Goal: Task Accomplishment & Management: Manage account settings

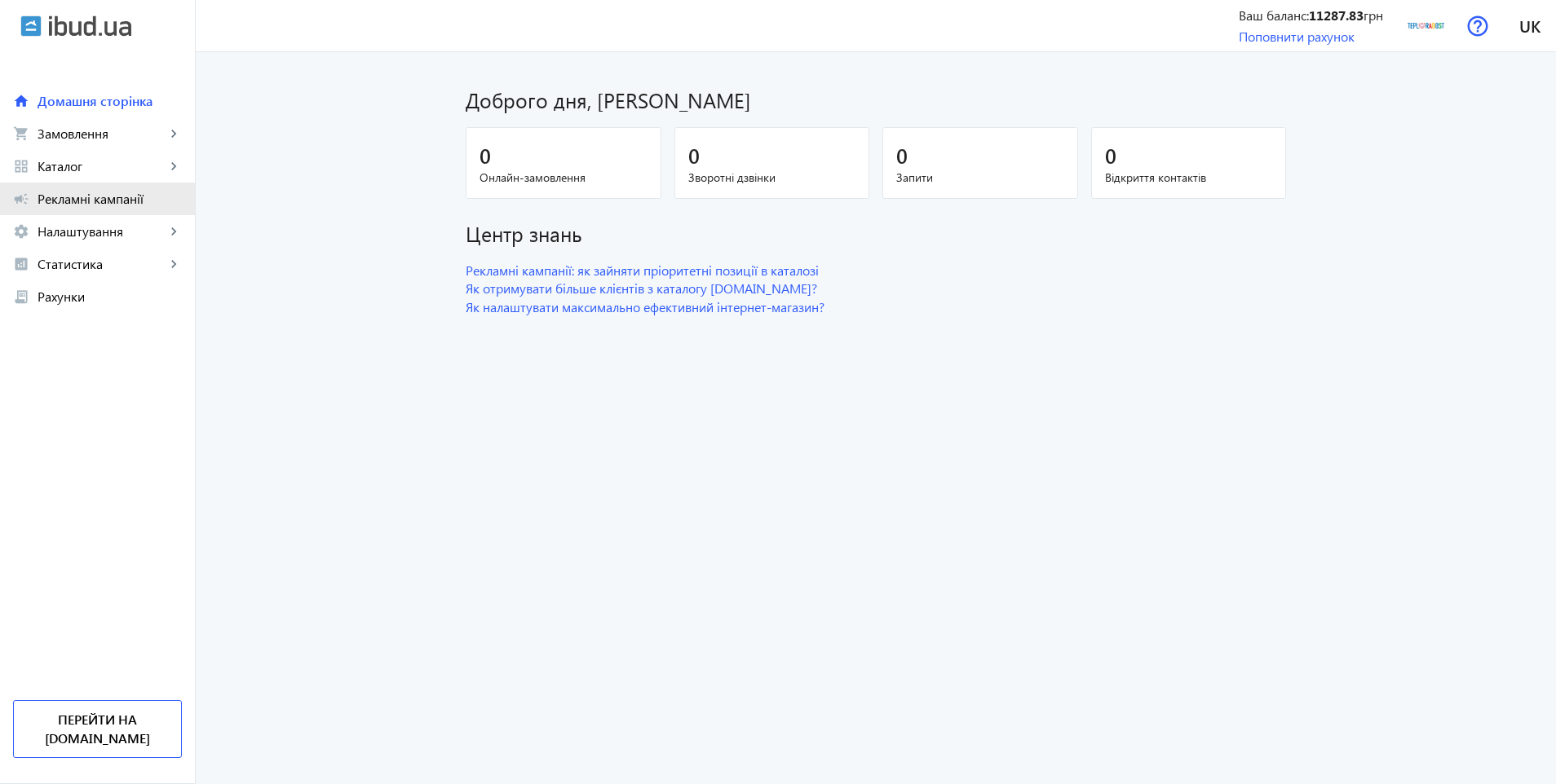
click at [87, 203] on span "Рекламні кампанії" at bounding box center [109, 199] width 144 height 16
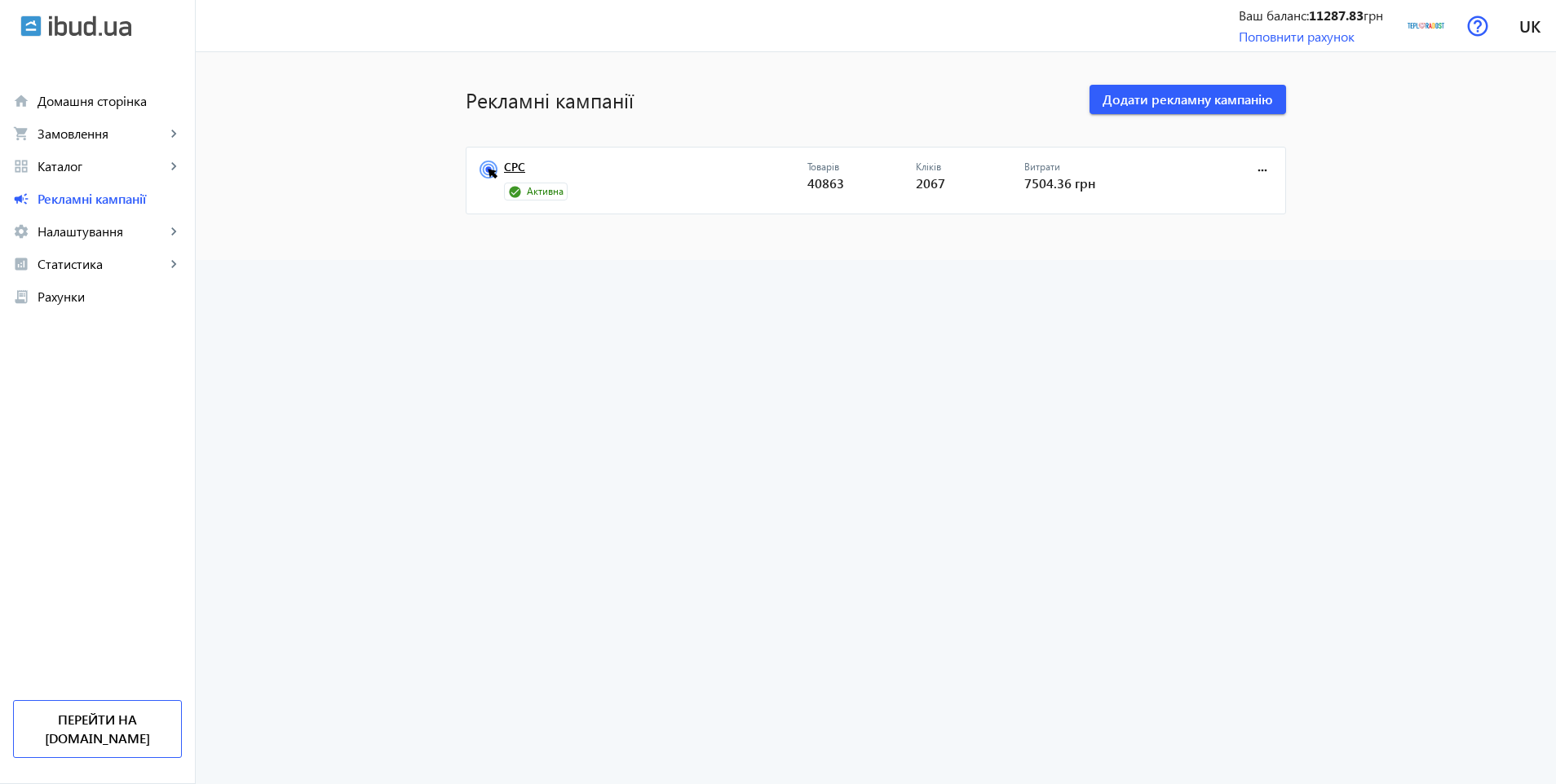
click at [513, 168] on link "CPC" at bounding box center [655, 172] width 303 height 23
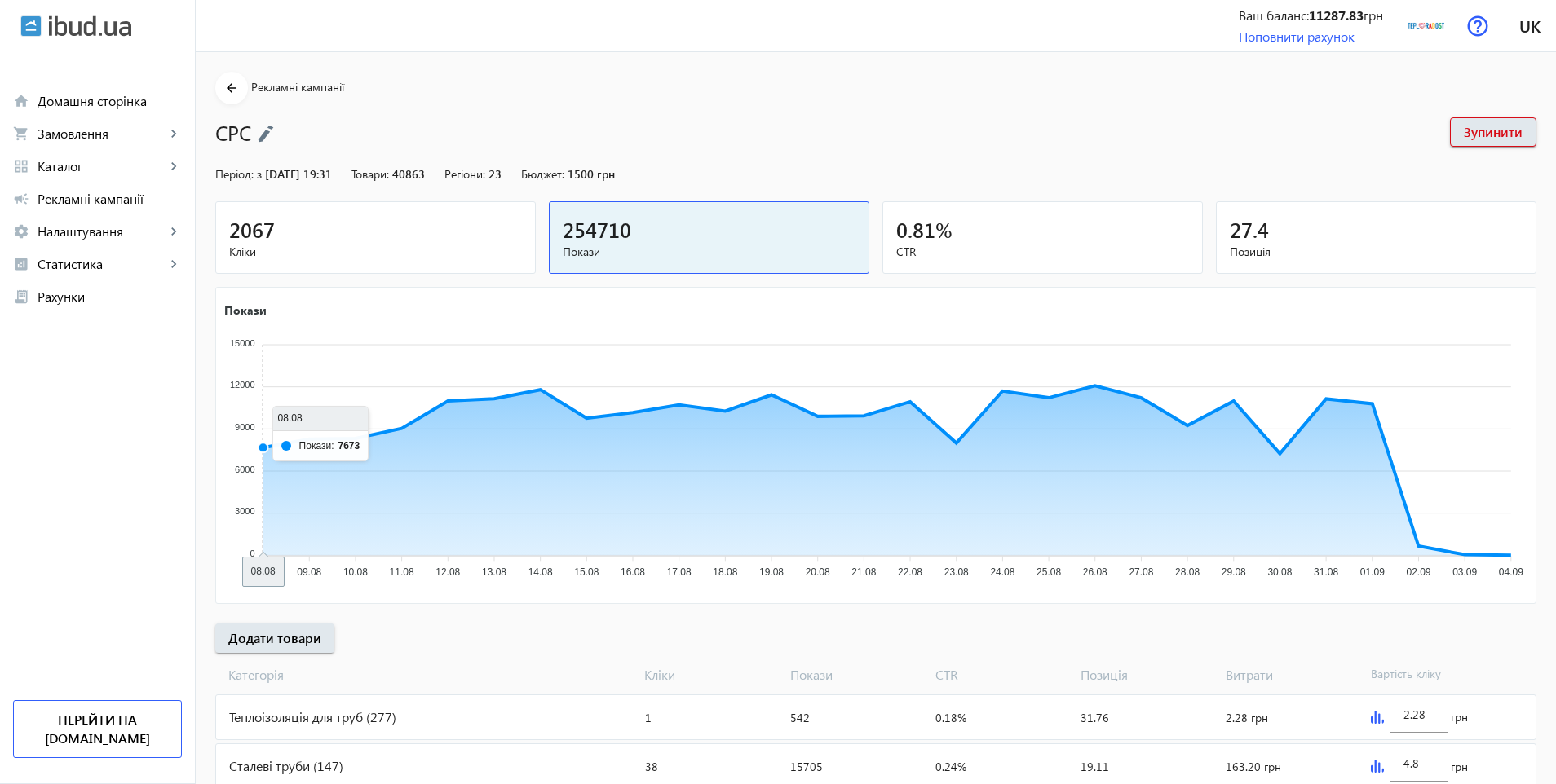
scroll to position [294, 0]
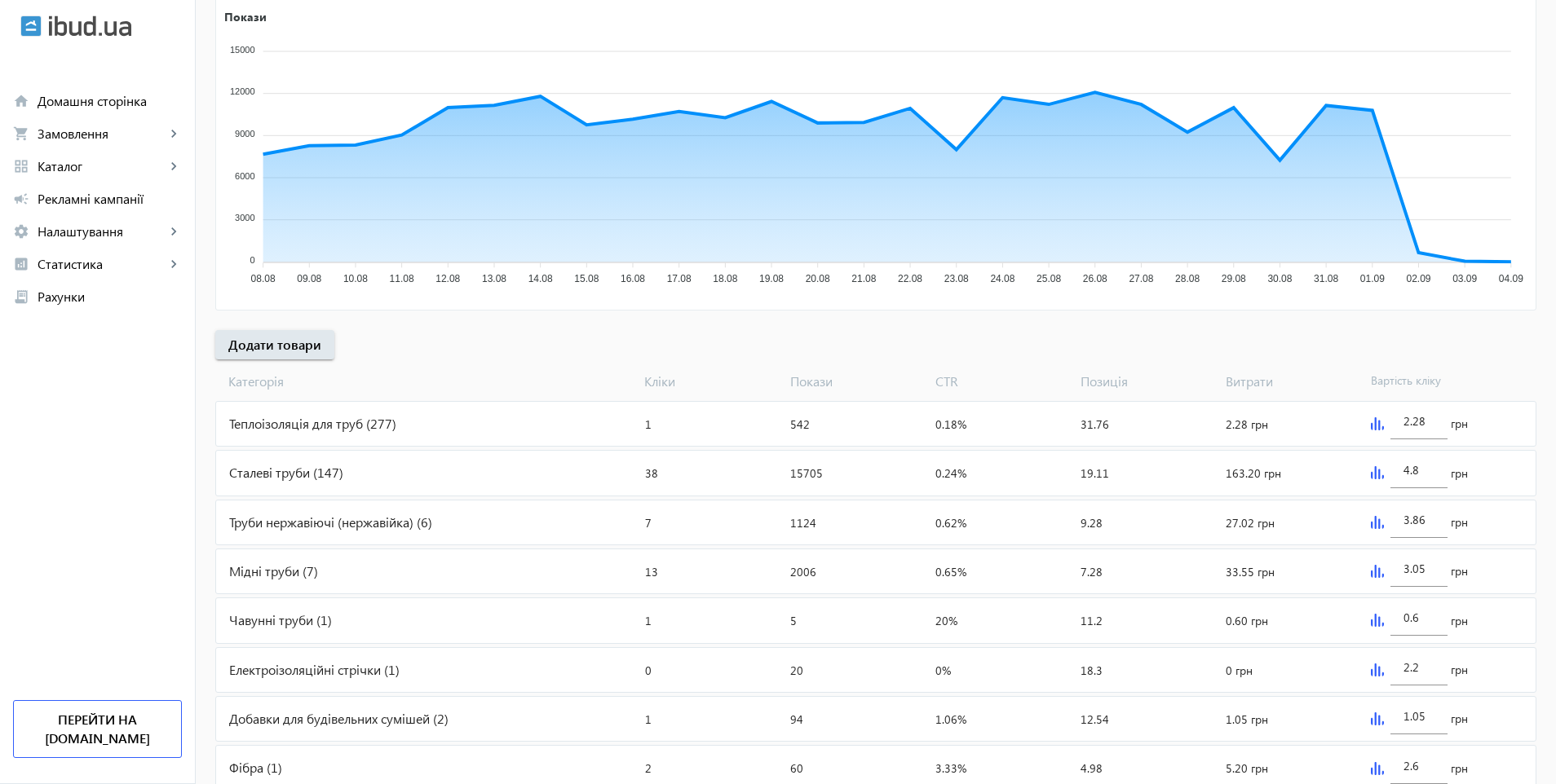
click at [393, 450] on mat-card "Сталеві труби (147) Кліки: 38 Покази: 15705 CTR: 0.24% Позиція: 19.11 Витрати: …" at bounding box center [875, 473] width 1321 height 46
click at [392, 466] on div "Сталеві труби (147)" at bounding box center [427, 472] width 422 height 44
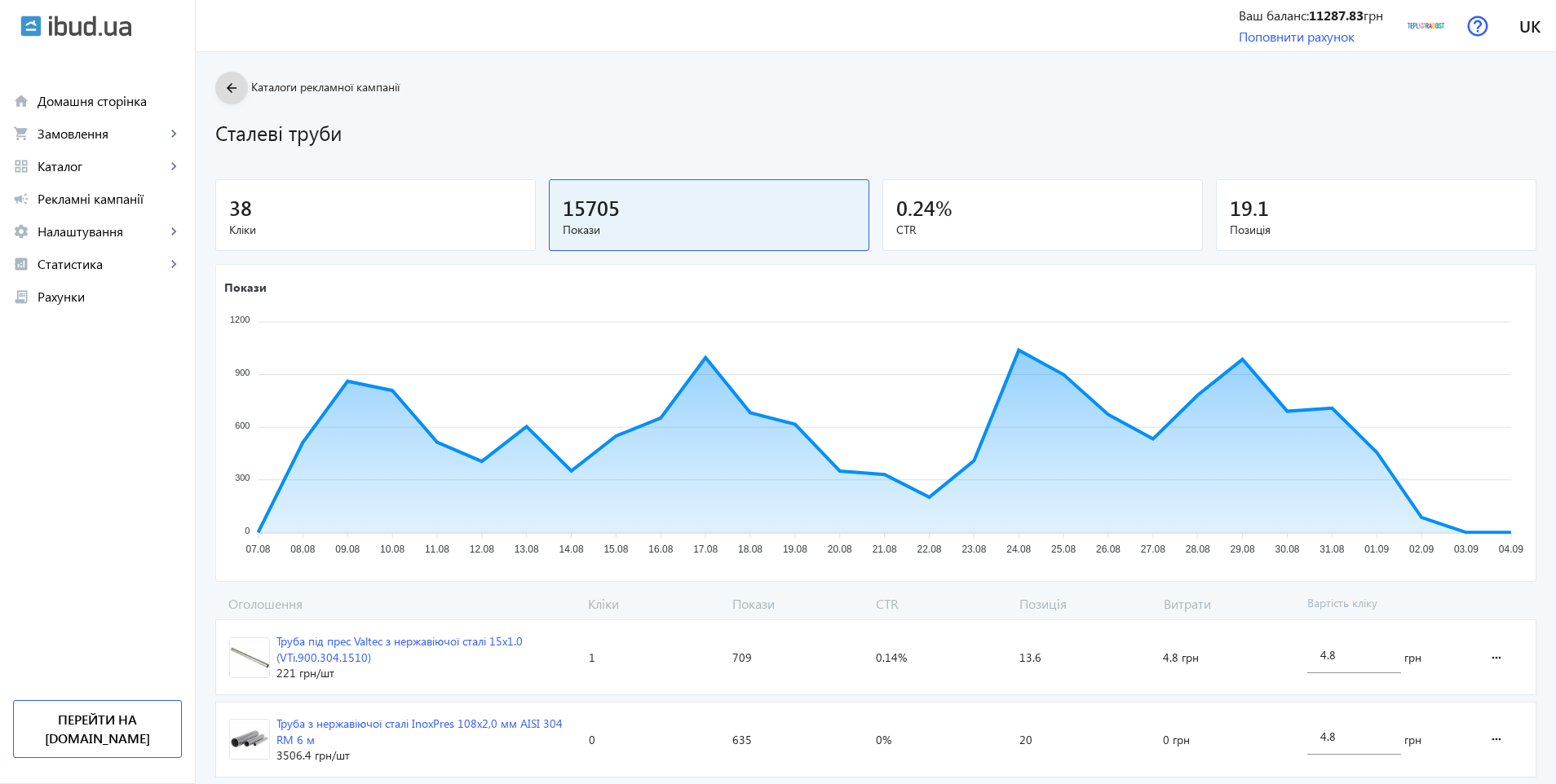
click at [222, 82] on mat-icon "arrow_back" at bounding box center [231, 87] width 20 height 20
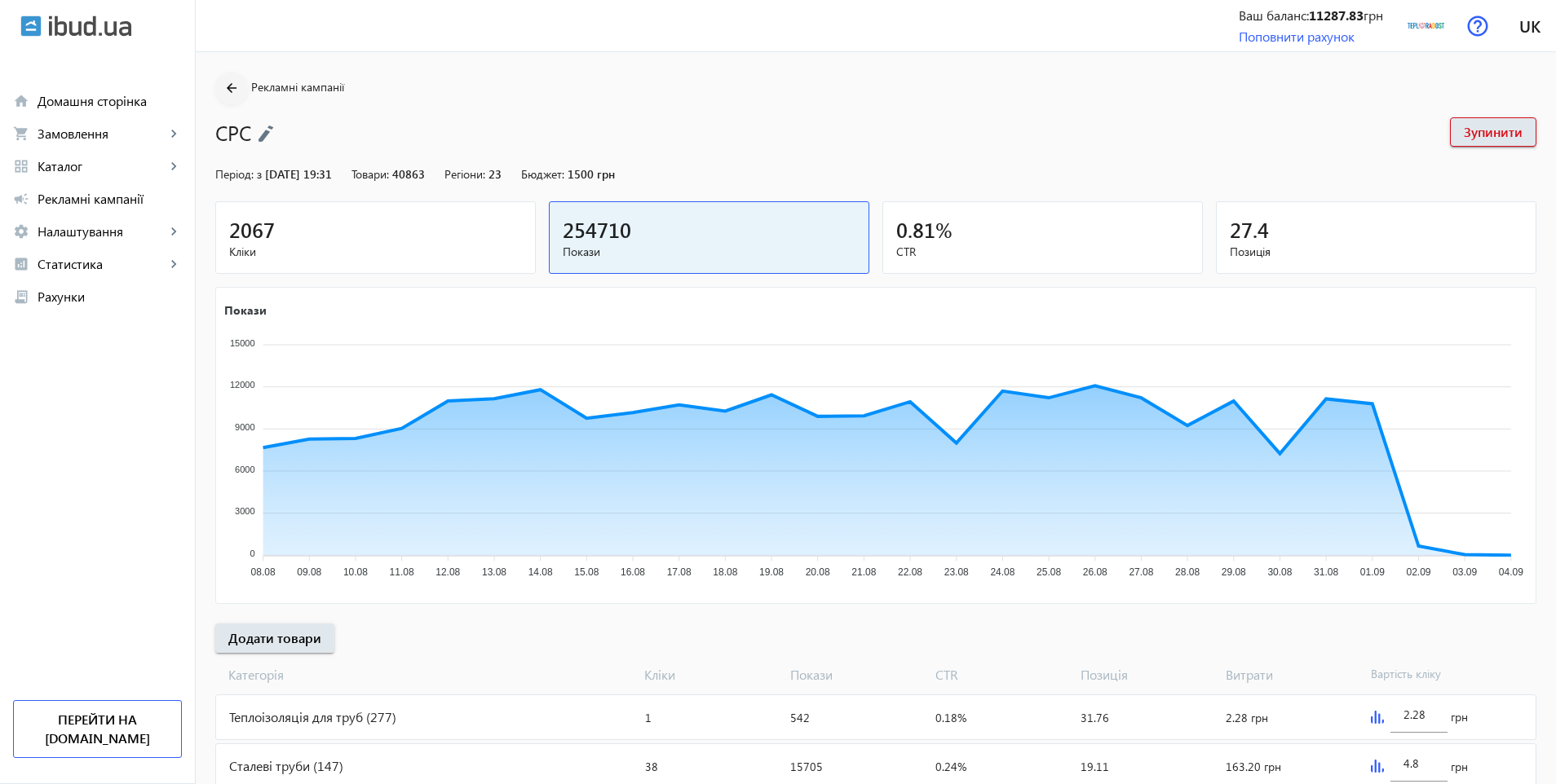
click at [221, 88] on mat-icon "arrow_back" at bounding box center [231, 87] width 20 height 20
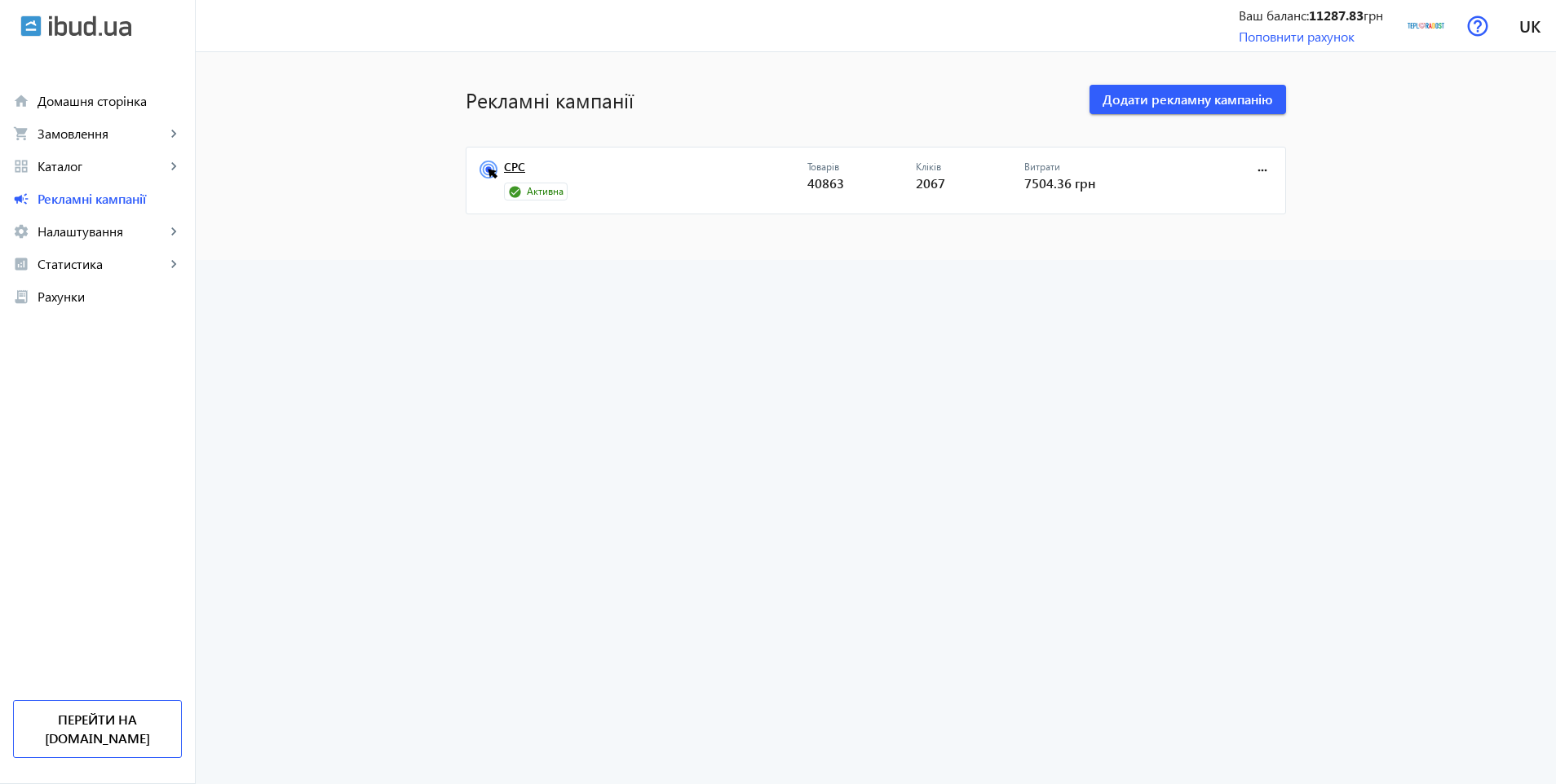
click at [505, 163] on link "CPC" at bounding box center [655, 172] width 303 height 23
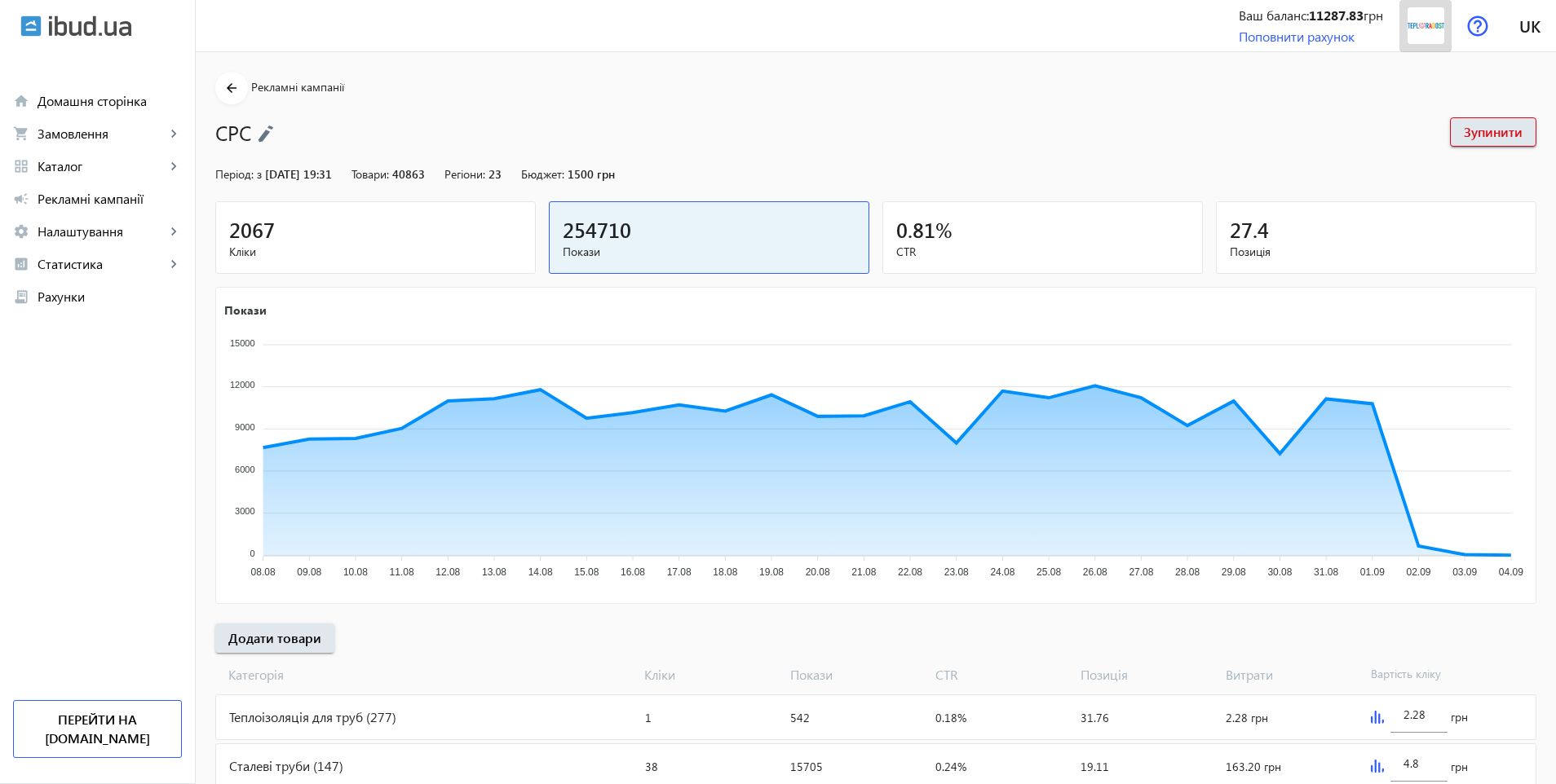
click at [1428, 29] on img at bounding box center [1426, 26] width 37 height 37
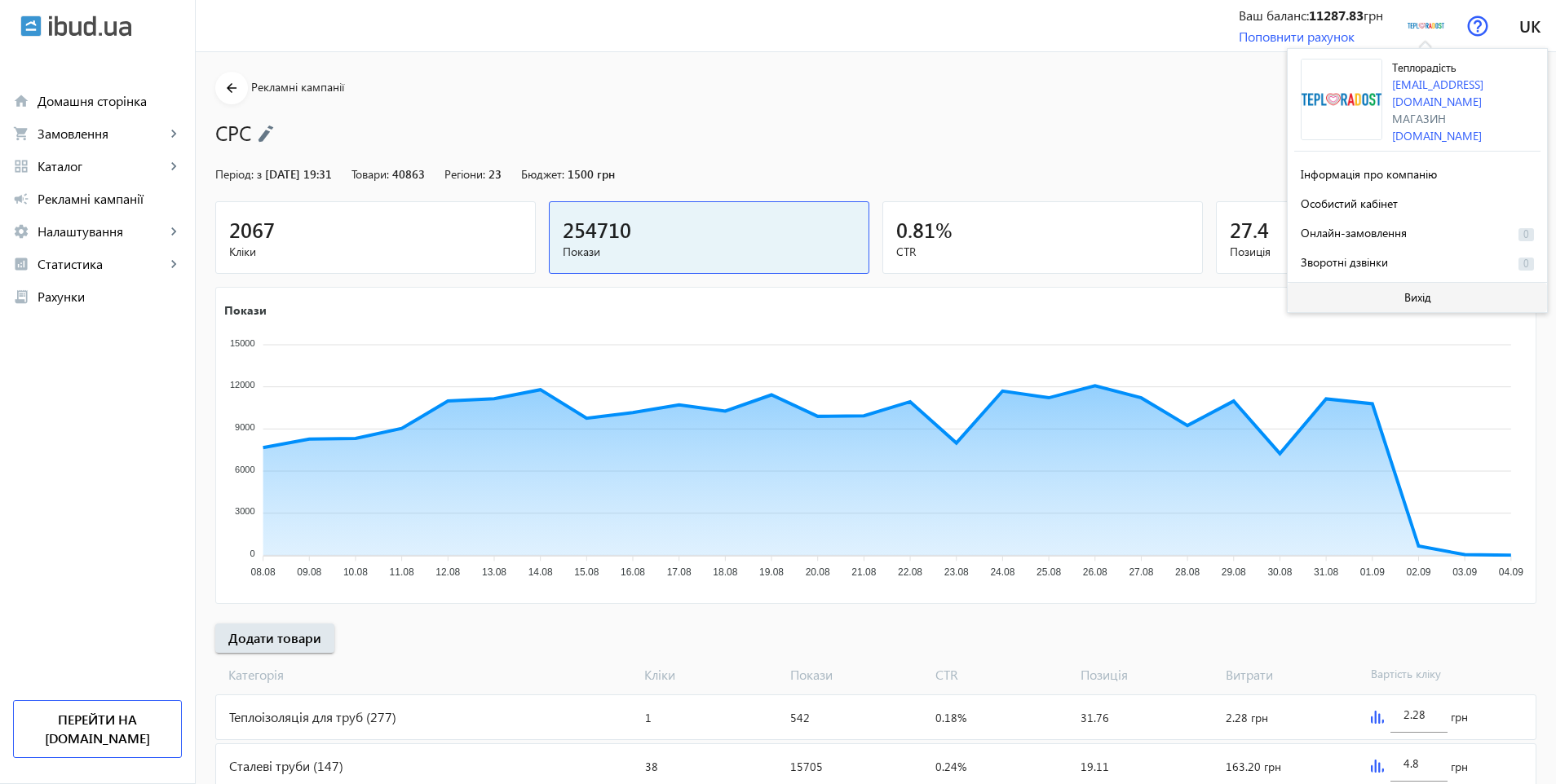
click at [1396, 296] on span at bounding box center [1416, 297] width 259 height 39
